Goal: Check status: Check status

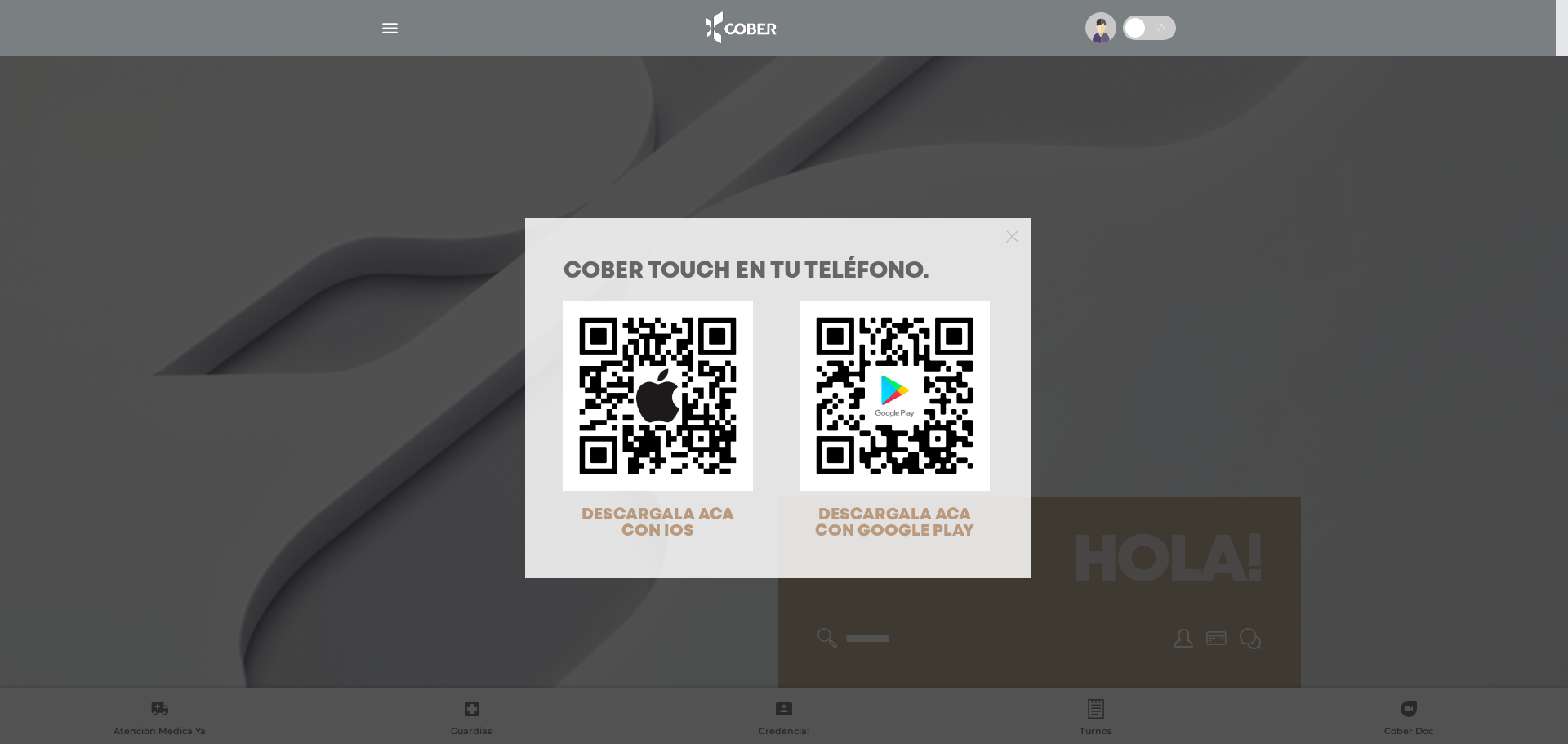
click at [1060, 191] on div "COBER TOUCH en tu teléfono. DESCARGALA ACA CON IOS DESCARGALA ACA CON GOOGLE PL…" at bounding box center [784, 372] width 1568 height 744
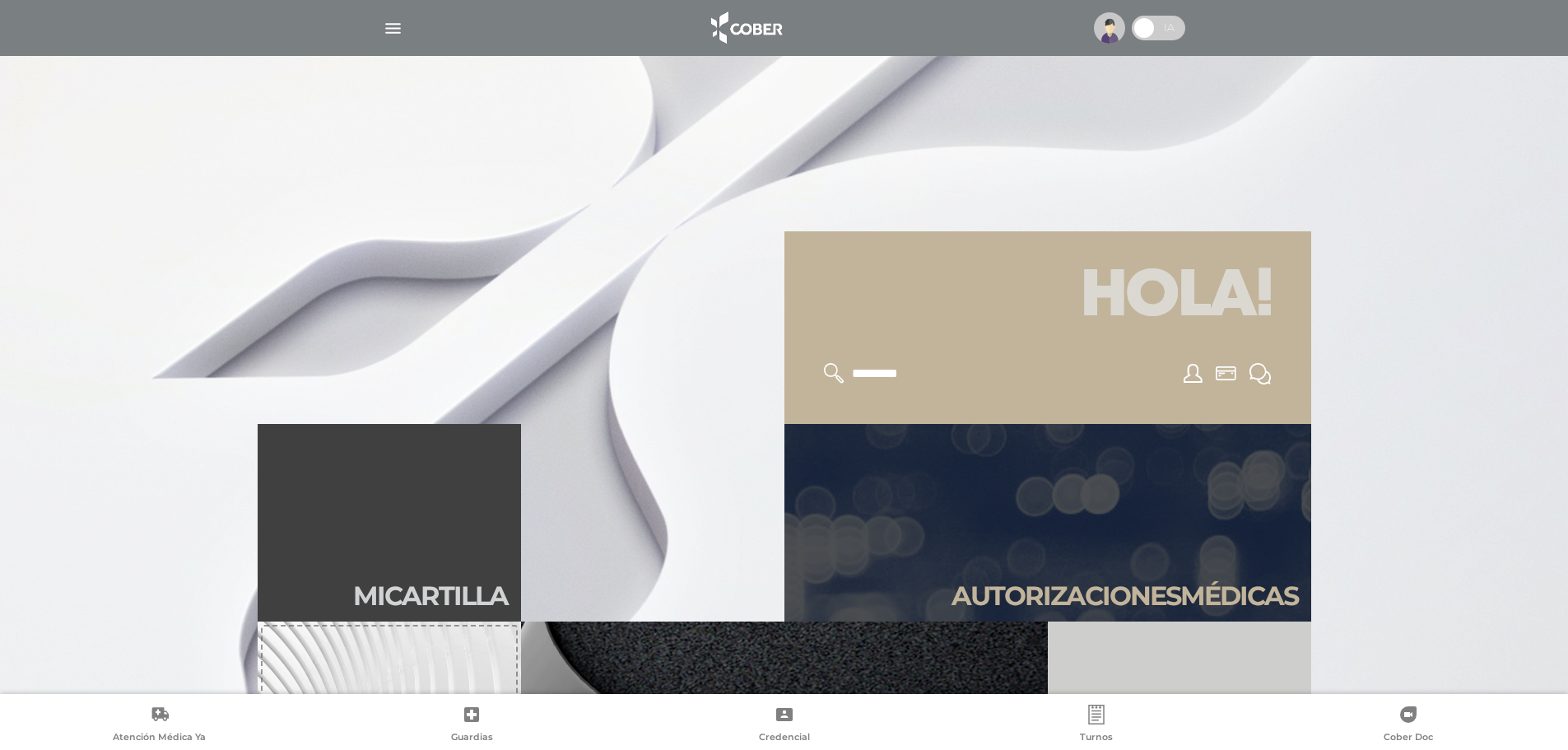
scroll to position [494, 0]
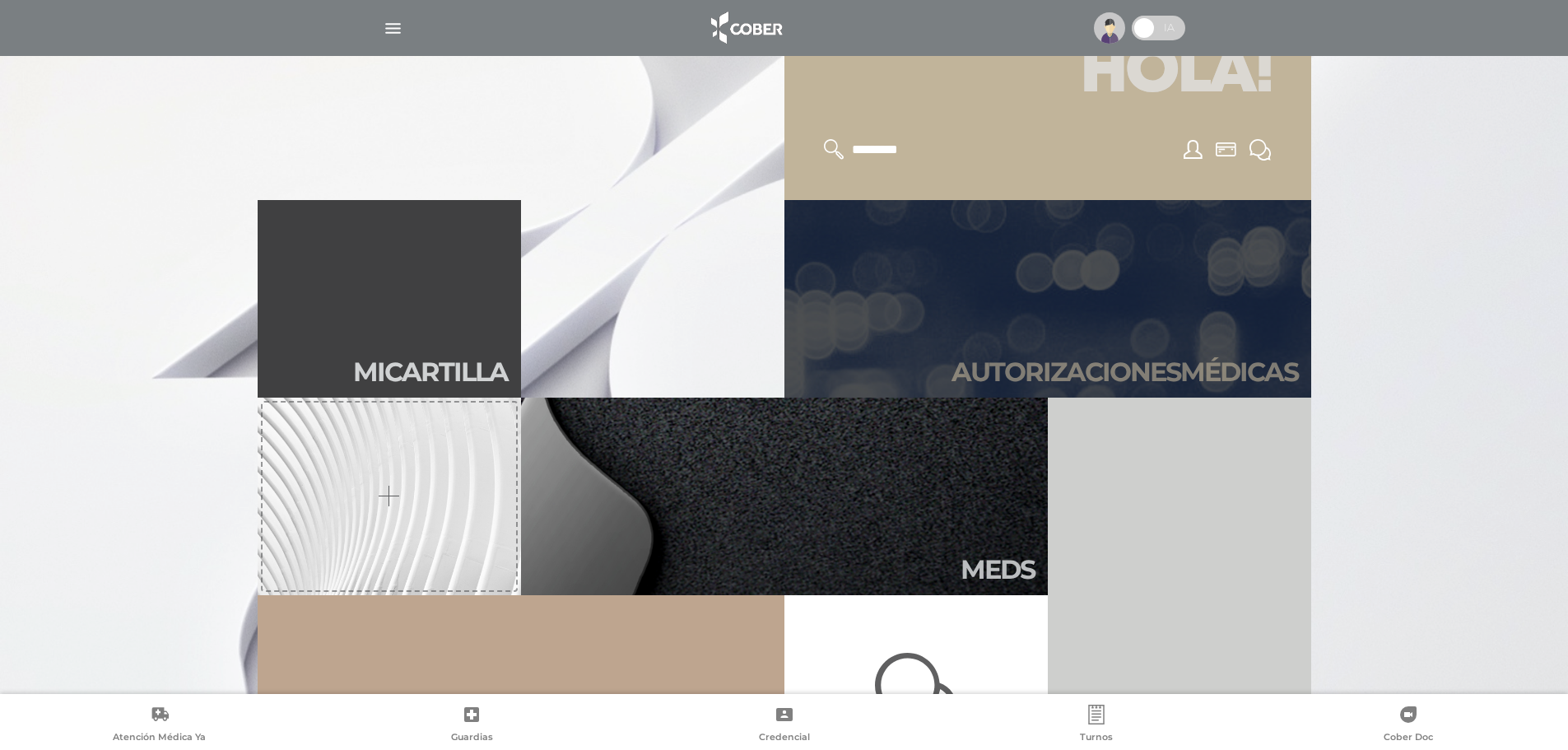
click at [1079, 266] on link "Autori zaciones médicas" at bounding box center [1048, 299] width 527 height 197
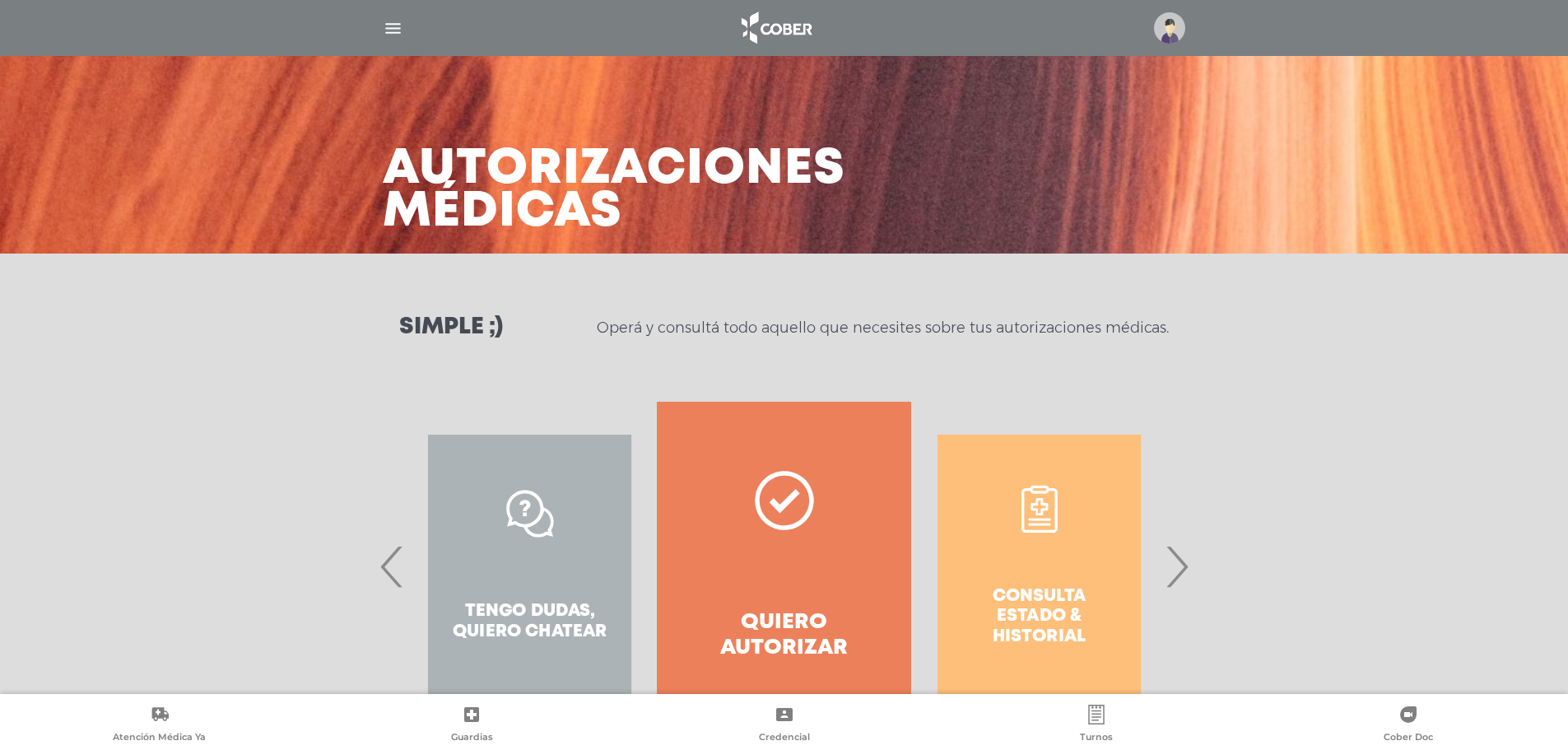
scroll to position [77, 0]
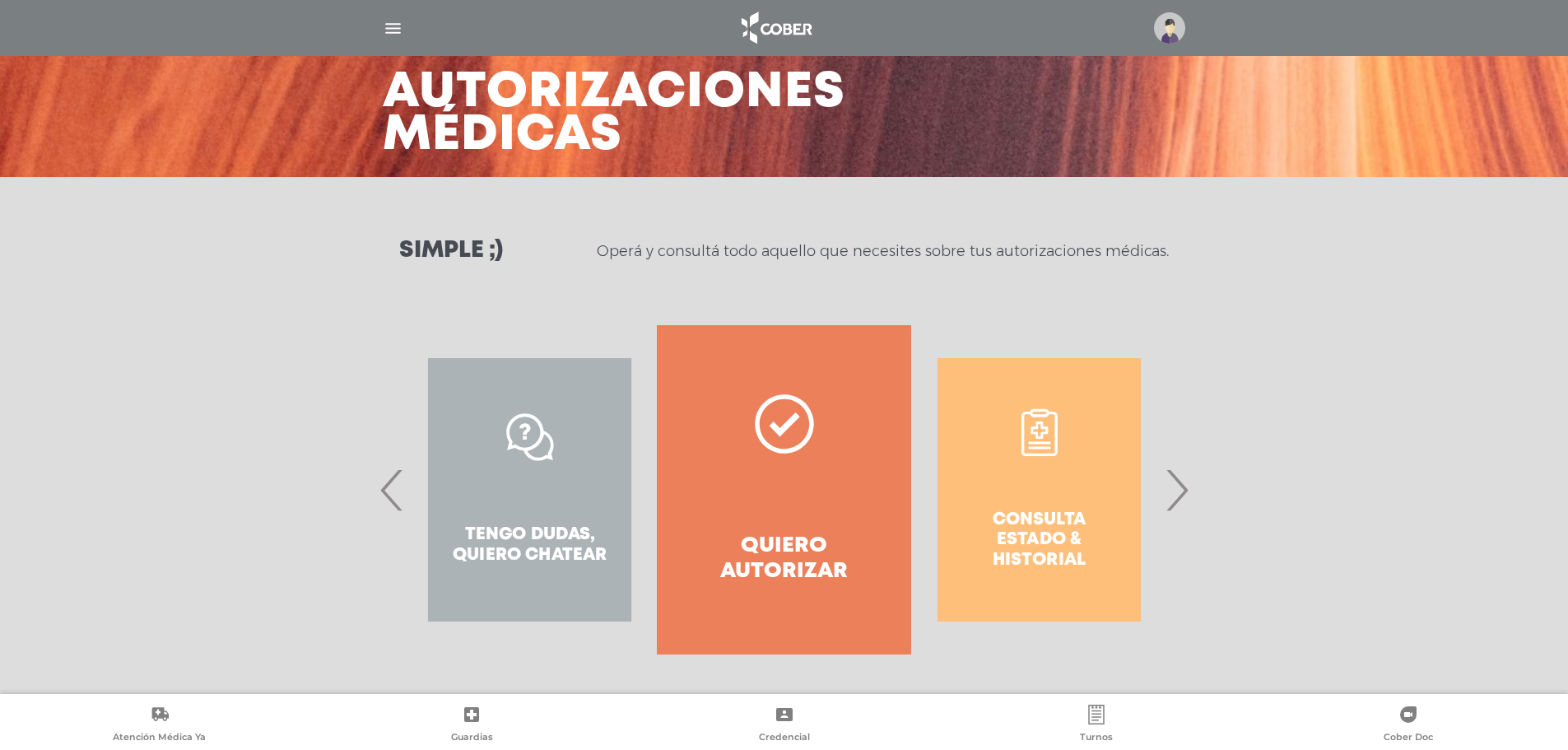
click at [1167, 513] on span "›" at bounding box center [1177, 489] width 33 height 89
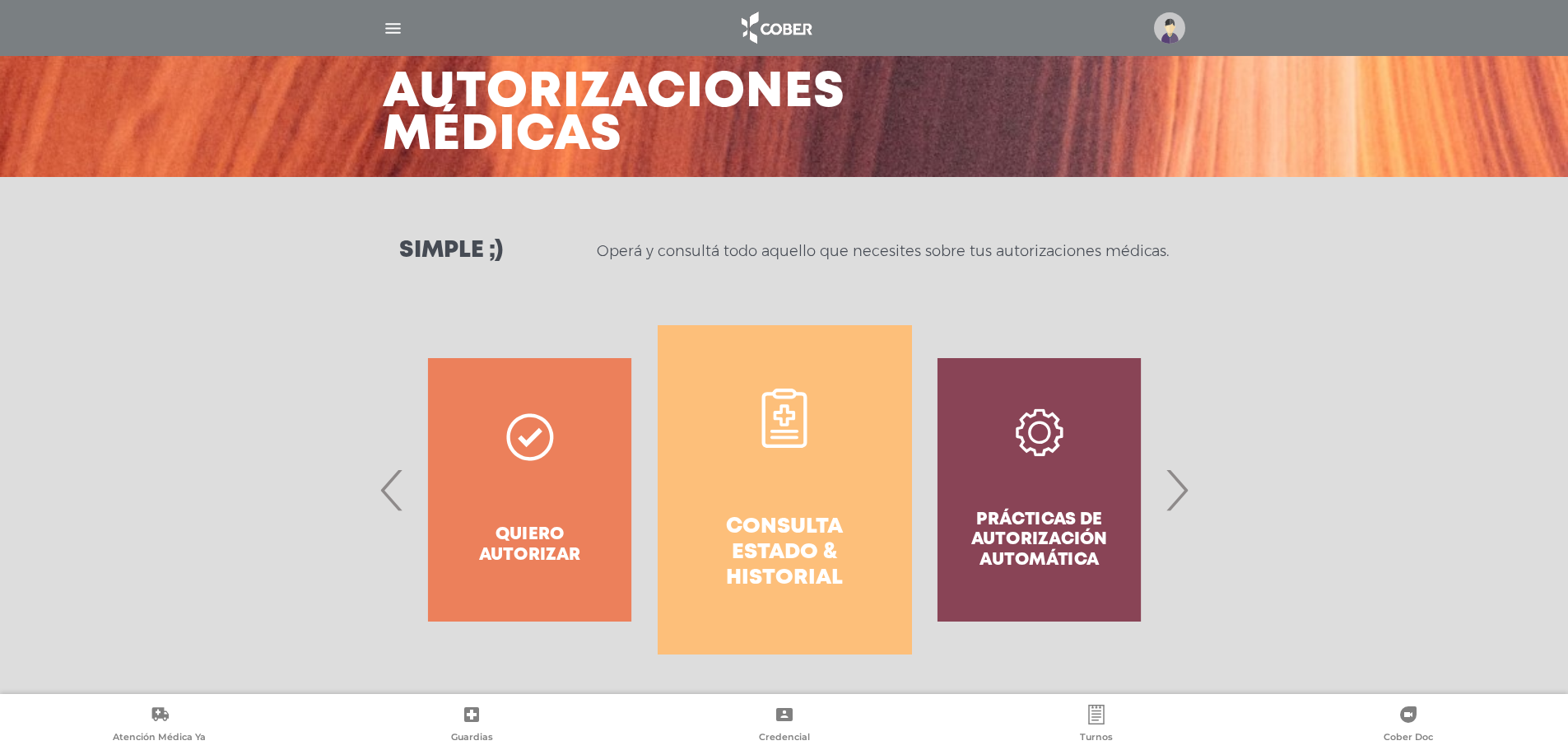
click at [842, 496] on link "Consulta estado & historial" at bounding box center [785, 489] width 255 height 330
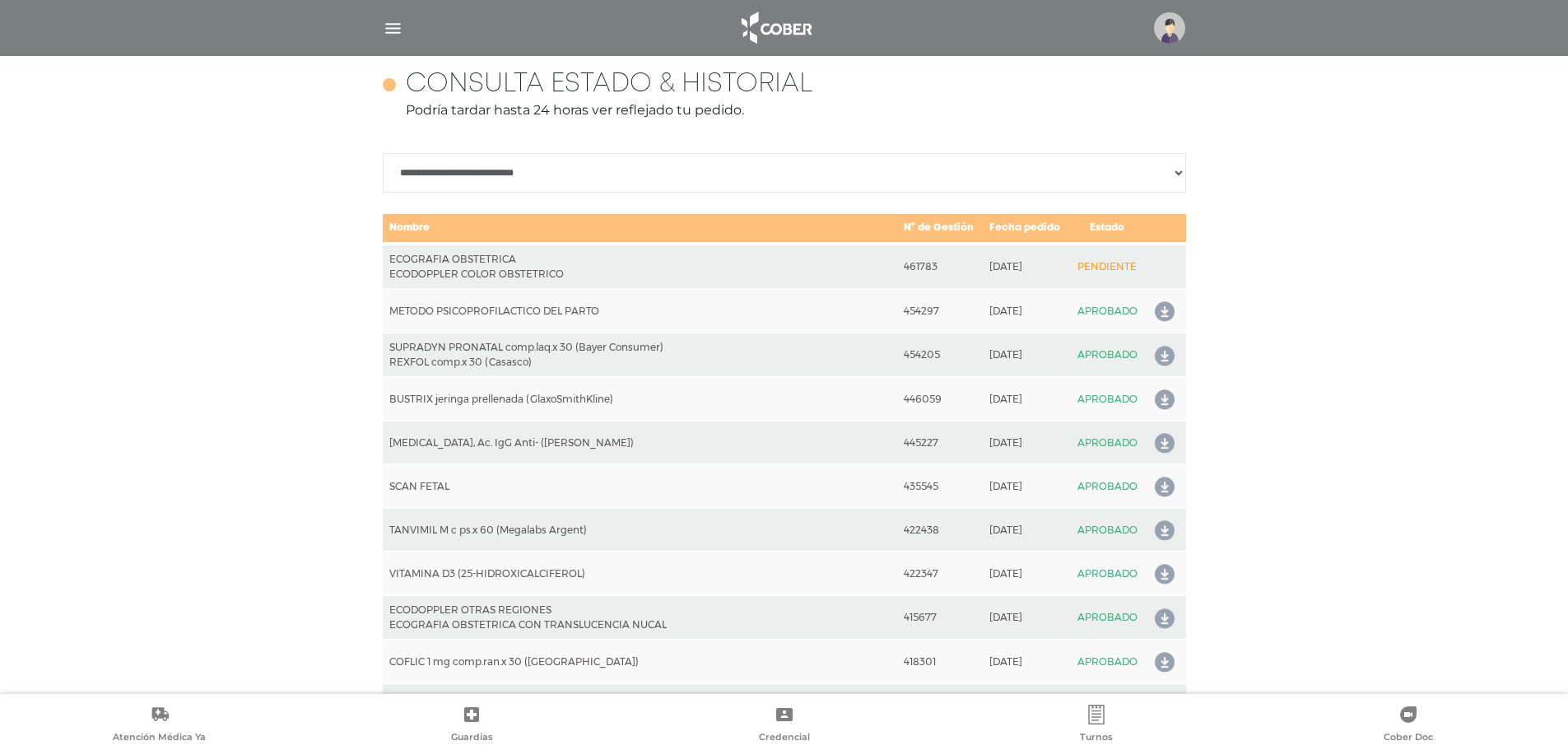
scroll to position [648, 0]
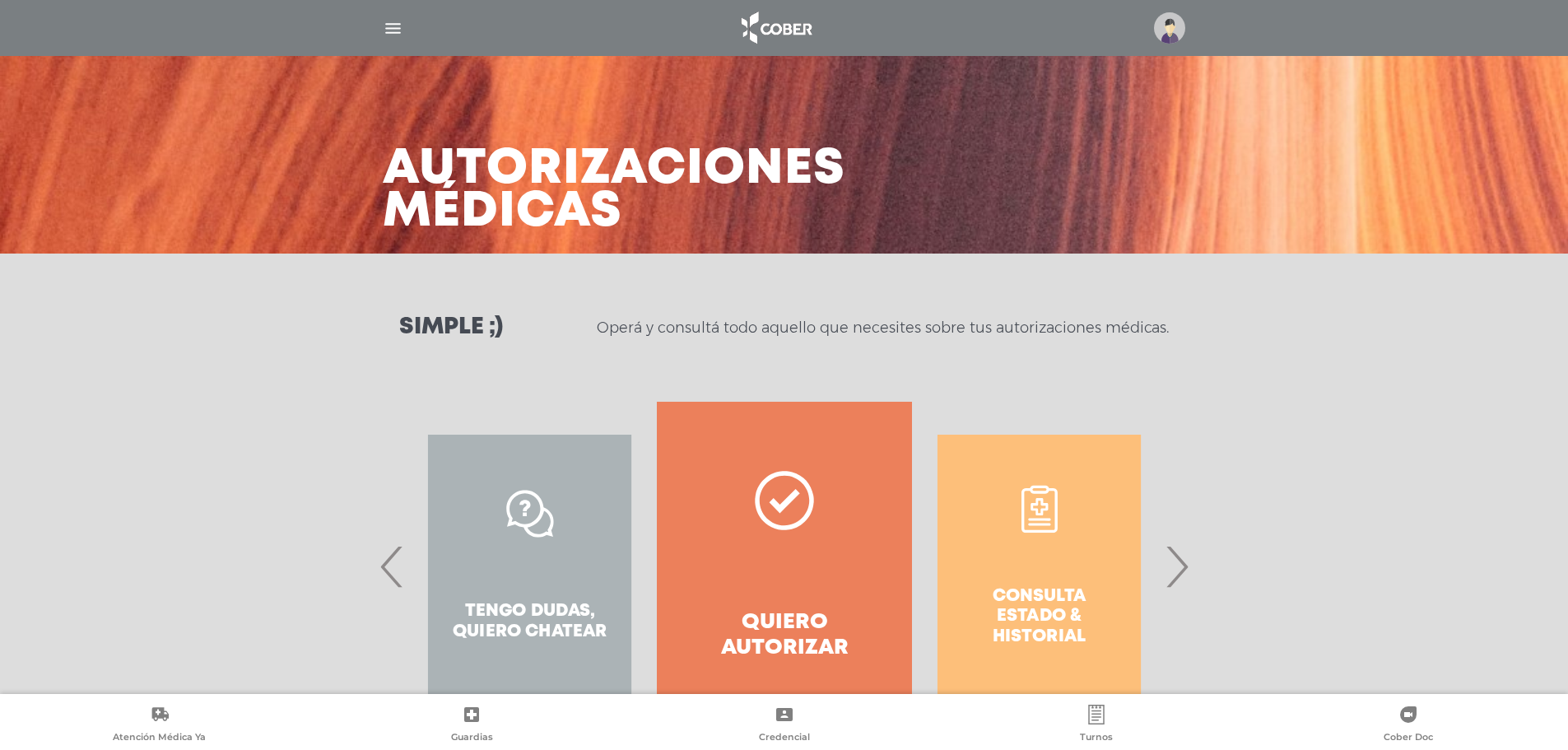
click at [1169, 554] on span "›" at bounding box center [1177, 566] width 33 height 89
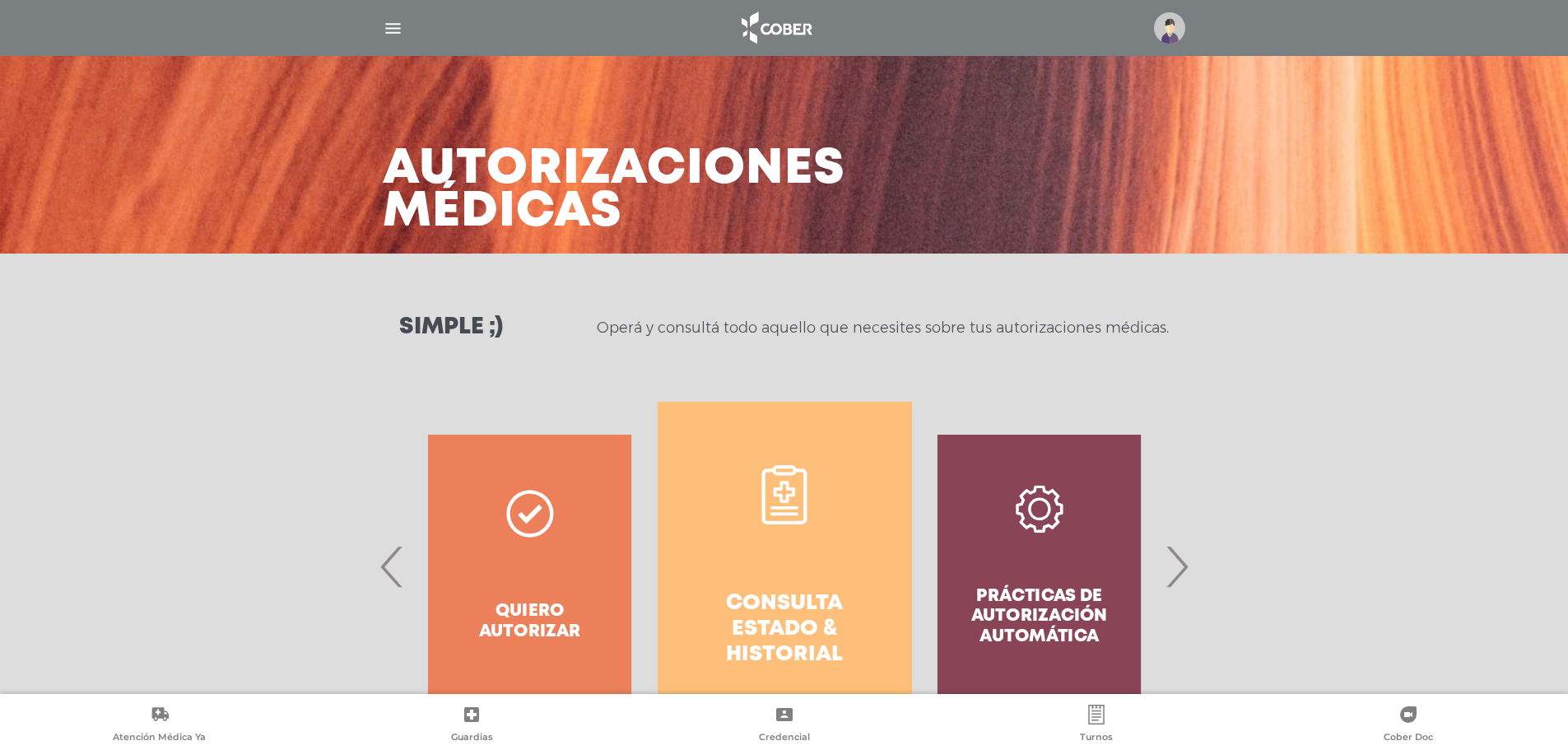
click at [857, 558] on link "Consulta estado & historial" at bounding box center [785, 566] width 255 height 330
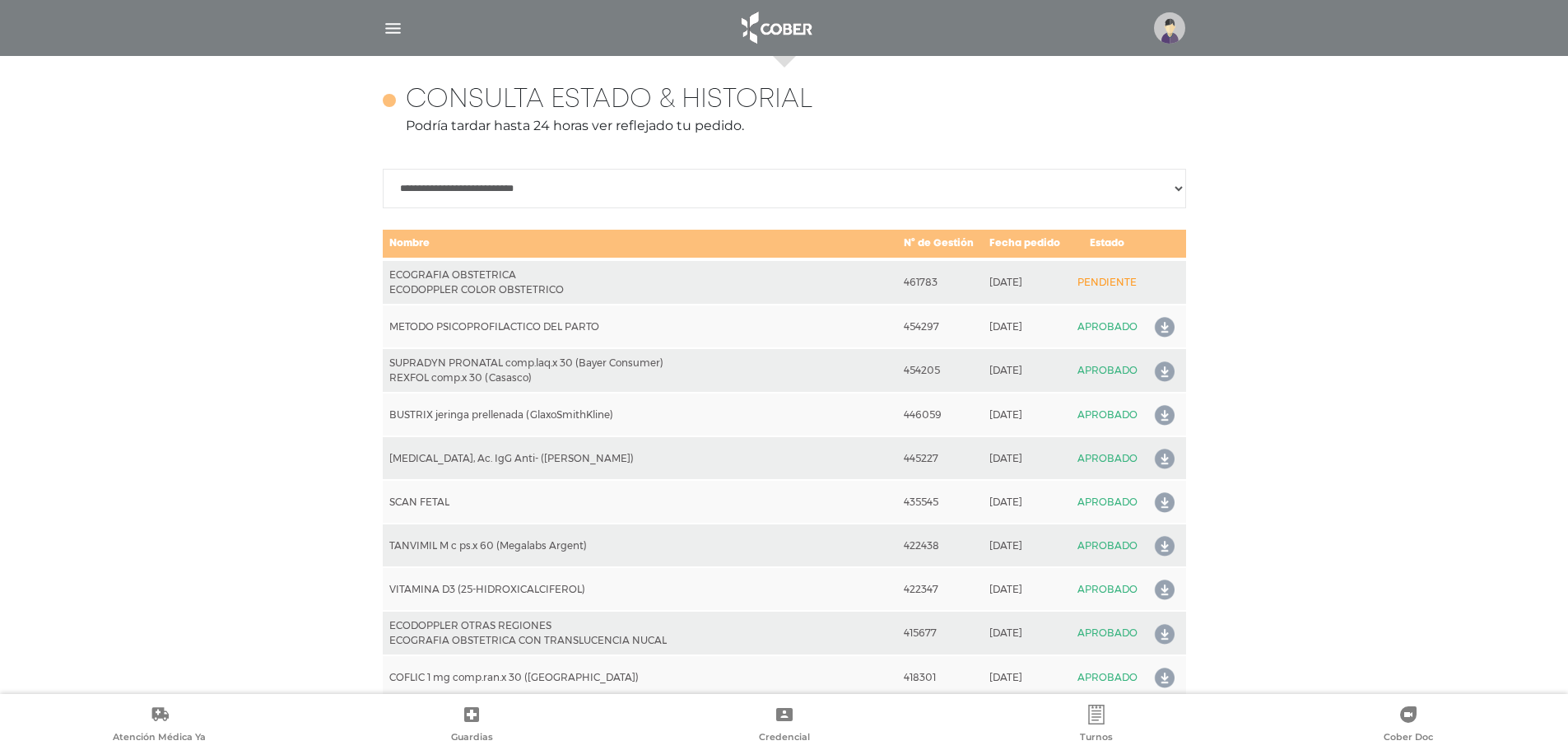
scroll to position [731, 0]
